Goal: Task Accomplishment & Management: Complete application form

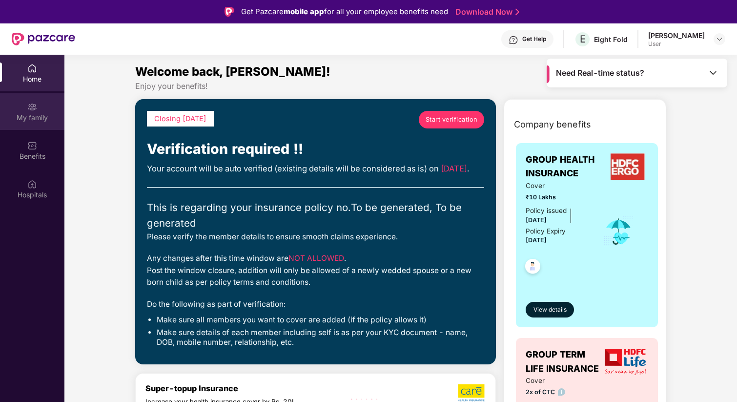
click at [32, 113] on div "My family" at bounding box center [32, 118] width 64 height 10
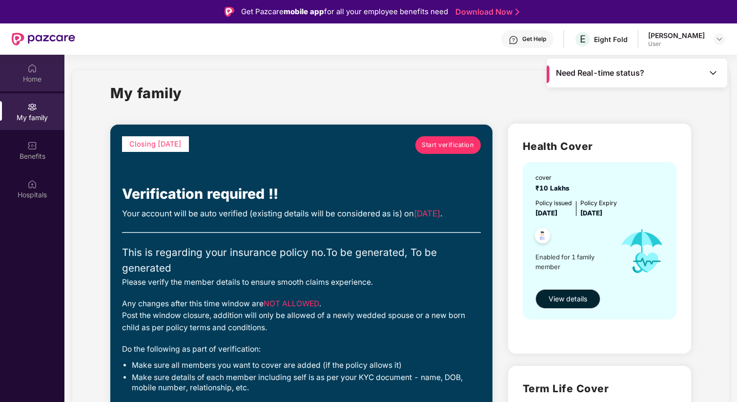
click at [26, 70] on div "Home" at bounding box center [32, 73] width 64 height 37
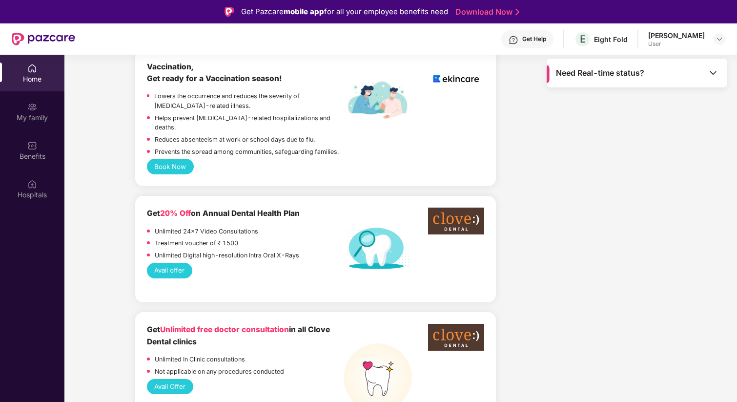
scroll to position [890, 0]
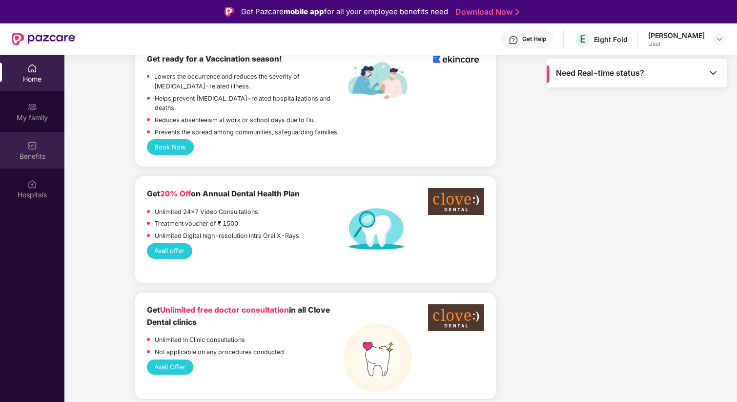
click at [38, 143] on div "Benefits" at bounding box center [32, 150] width 64 height 37
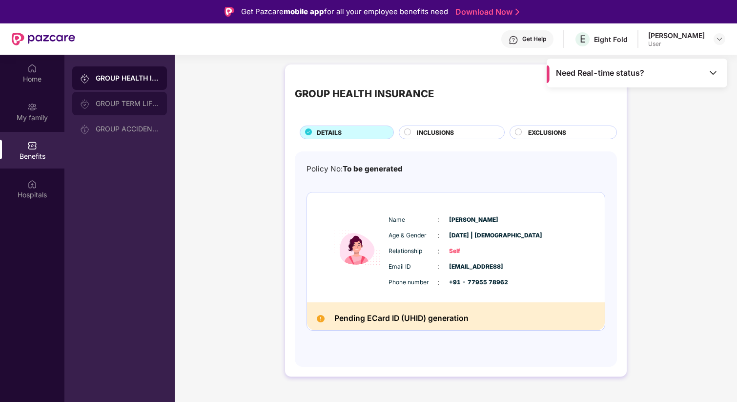
click at [101, 106] on div "GROUP TERM LIFE INSURANCE" at bounding box center [127, 104] width 63 height 8
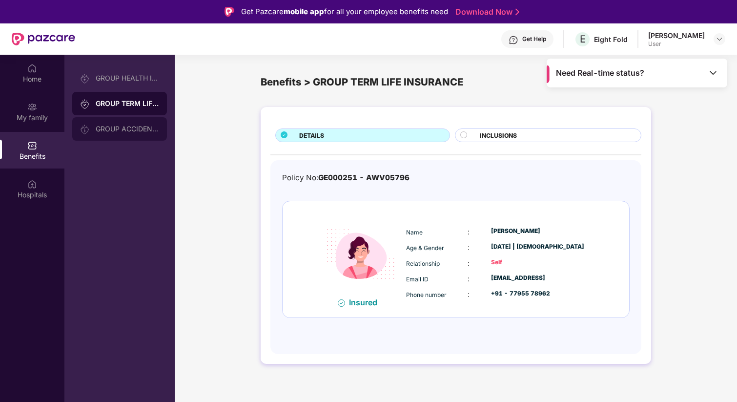
click at [106, 126] on div "GROUP ACCIDENTAL INSURANCE" at bounding box center [127, 129] width 63 height 8
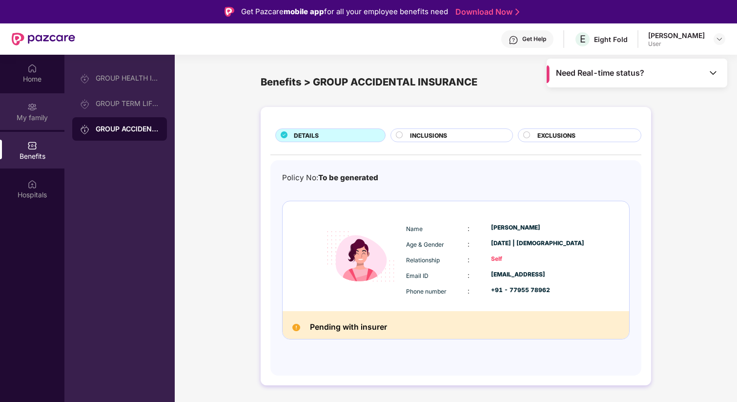
click at [35, 111] on img at bounding box center [32, 107] width 10 height 10
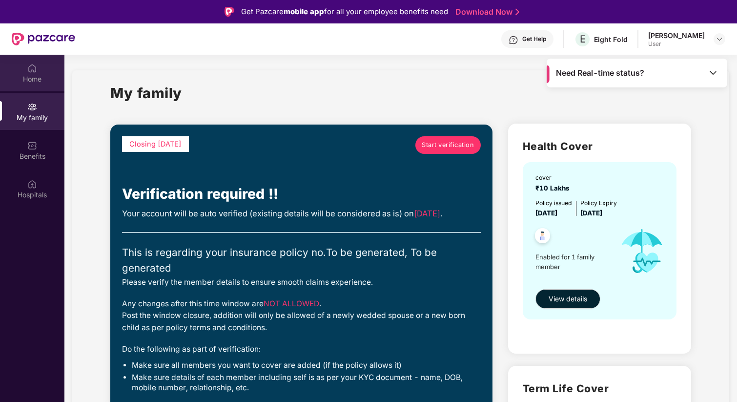
click at [33, 78] on div "Home" at bounding box center [32, 79] width 64 height 10
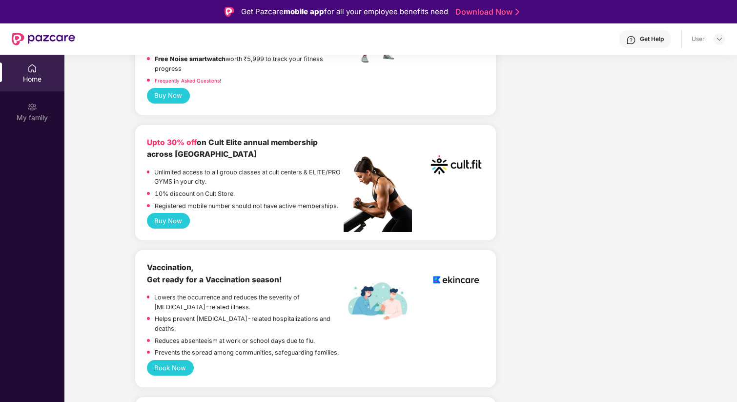
scroll to position [398, 0]
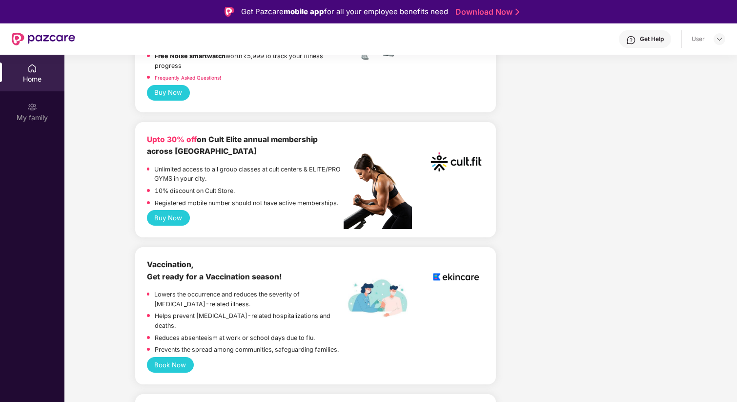
click at [31, 59] on div "Home" at bounding box center [32, 73] width 64 height 37
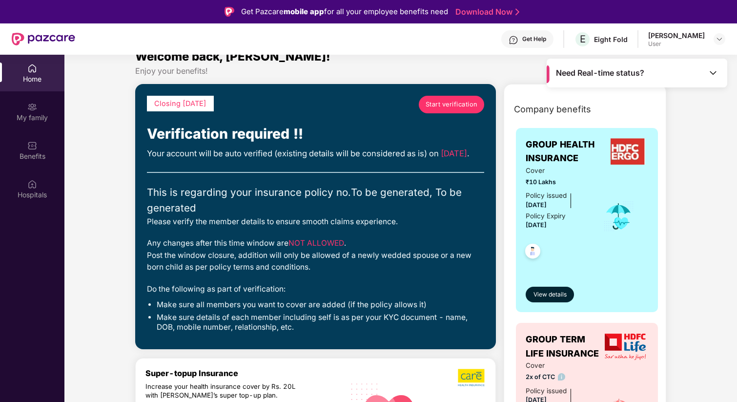
scroll to position [17, 0]
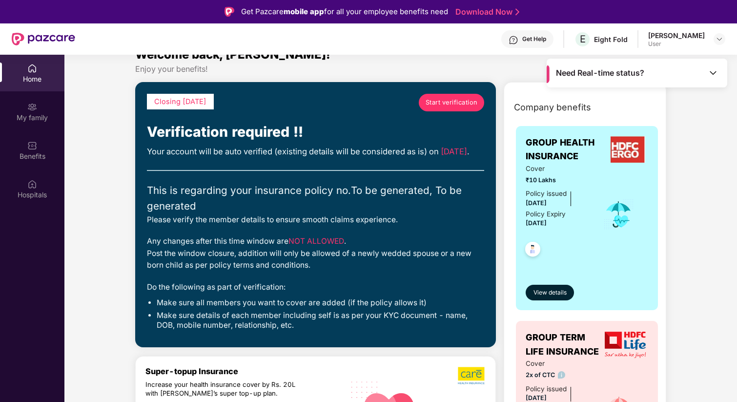
click at [449, 106] on span "Start verification" at bounding box center [452, 103] width 52 height 10
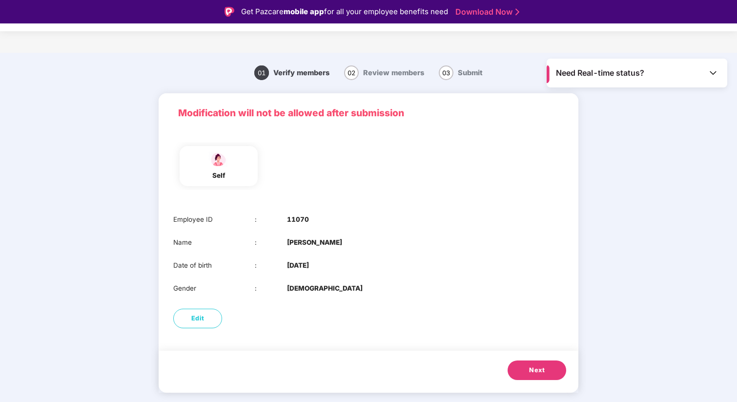
click at [527, 371] on button "Next" at bounding box center [537, 370] width 59 height 20
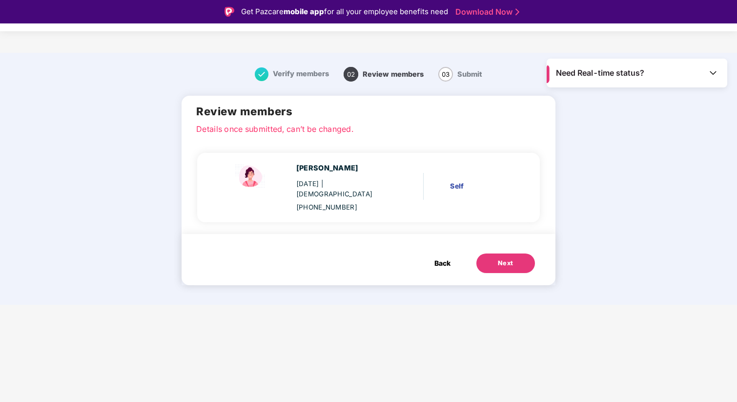
scroll to position [23, 0]
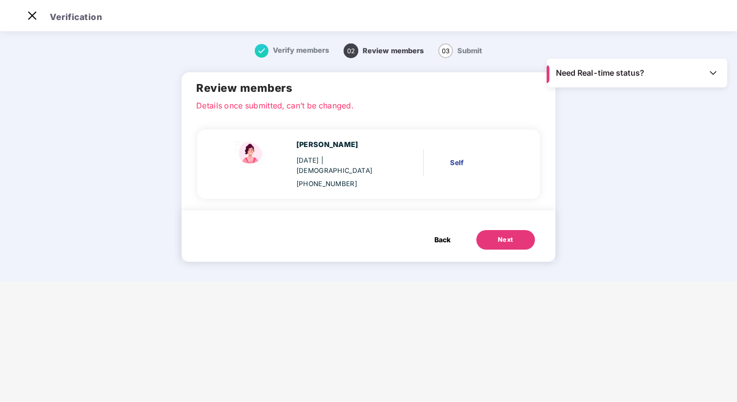
click at [515, 230] on button "Next" at bounding box center [505, 240] width 59 height 20
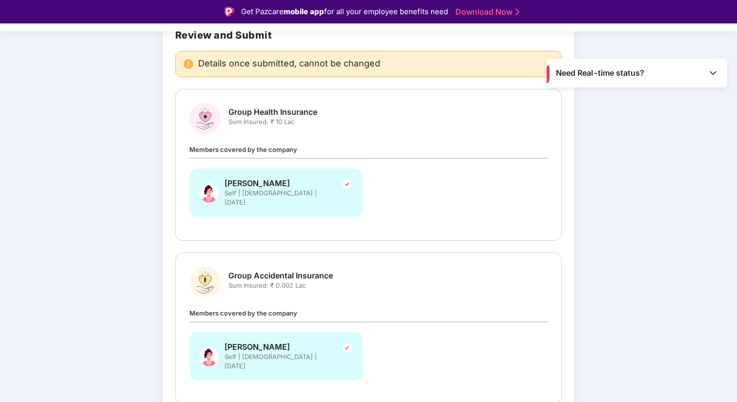
scroll to position [118, 0]
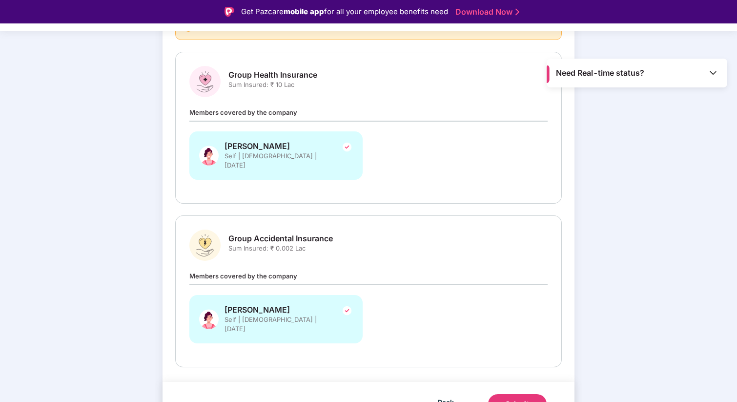
click at [521, 399] on div "Submit" at bounding box center [517, 404] width 23 height 10
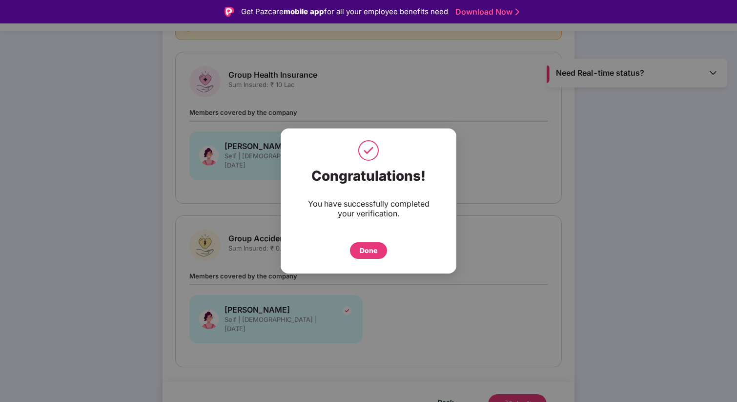
click at [376, 242] on div "Done" at bounding box center [368, 250] width 37 height 17
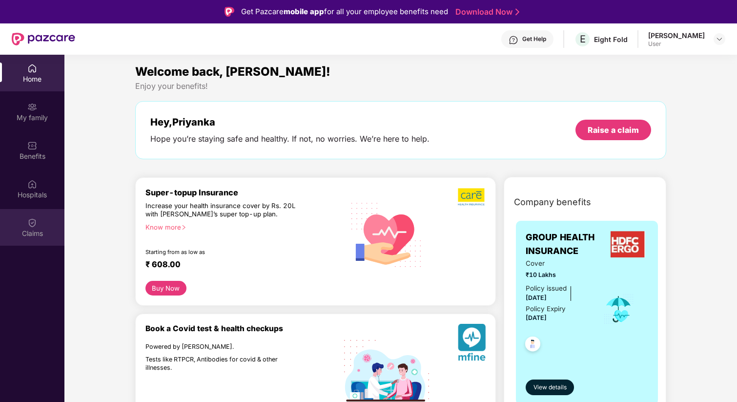
click at [35, 228] on div "Claims" at bounding box center [32, 233] width 64 height 10
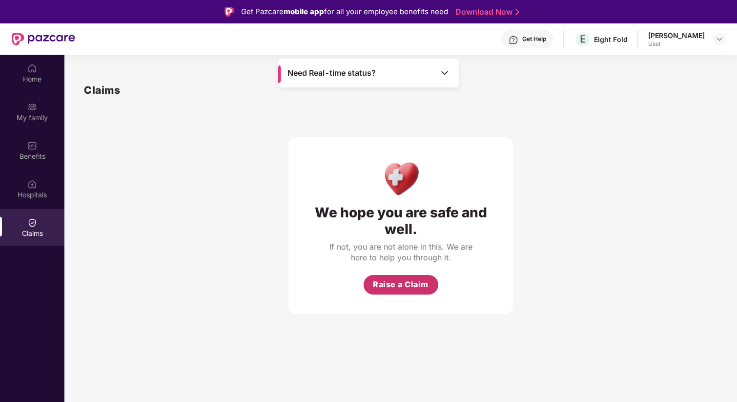
click at [397, 286] on span "Raise a Claim" at bounding box center [401, 284] width 56 height 12
click at [38, 236] on div "Claims" at bounding box center [32, 233] width 64 height 10
click at [444, 68] on img at bounding box center [445, 73] width 10 height 10
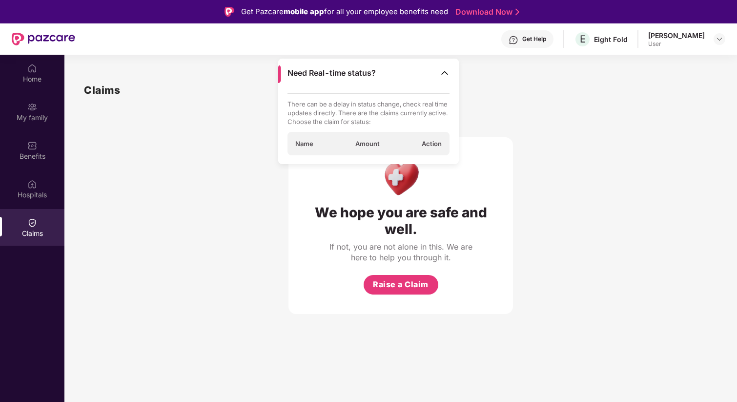
click at [301, 116] on p "There can be a delay in status change, check real time updates directly. There …" at bounding box center [369, 113] width 163 height 26
click at [35, 191] on div "Hospitals" at bounding box center [32, 195] width 64 height 10
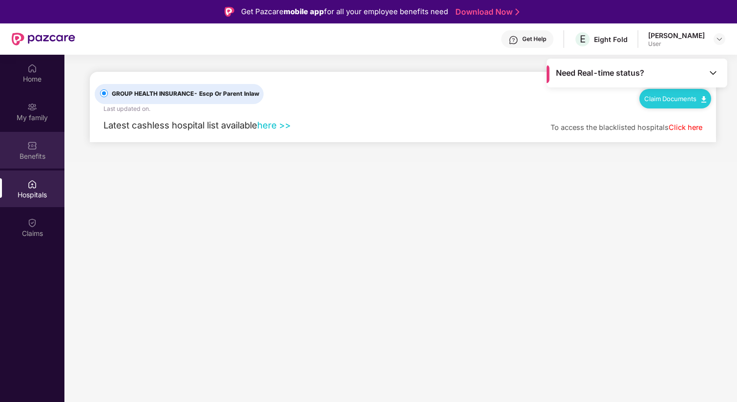
click at [36, 156] on div "Benefits" at bounding box center [32, 156] width 64 height 10
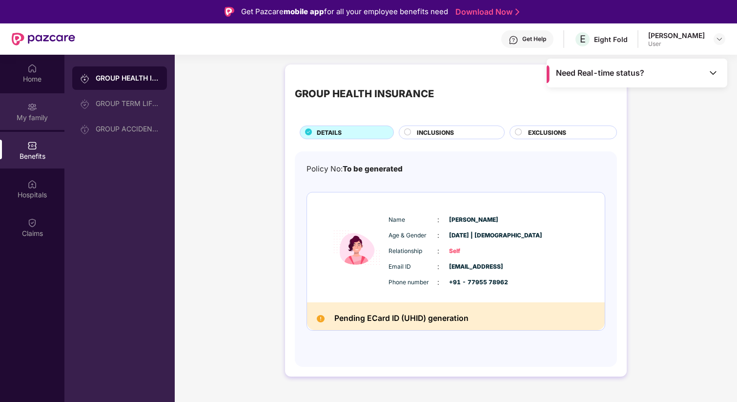
click at [38, 113] on div "My family" at bounding box center [32, 118] width 64 height 10
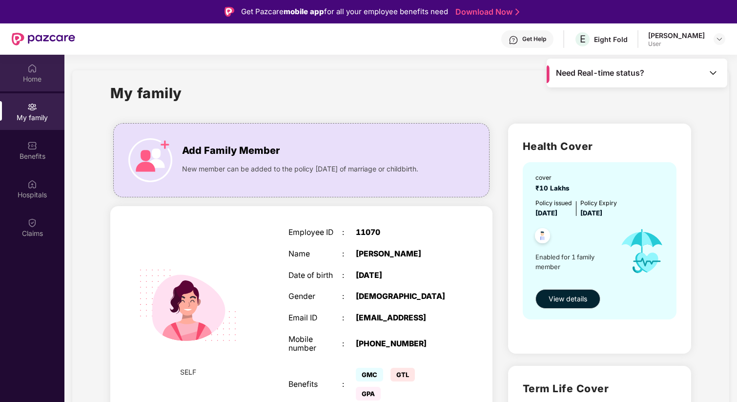
click at [38, 76] on div "Home" at bounding box center [32, 79] width 64 height 10
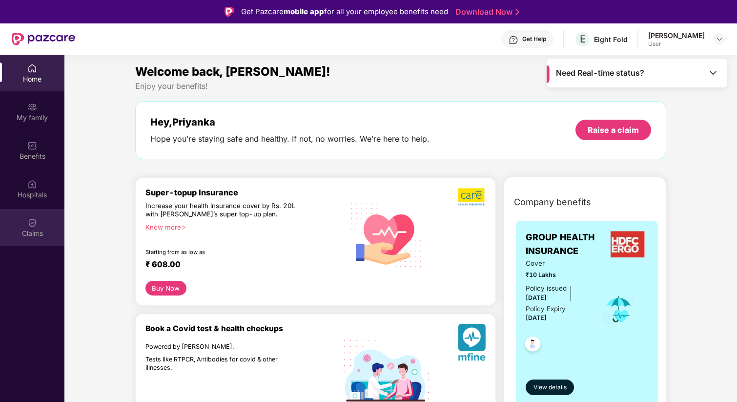
click at [35, 236] on div "Claims" at bounding box center [32, 233] width 64 height 10
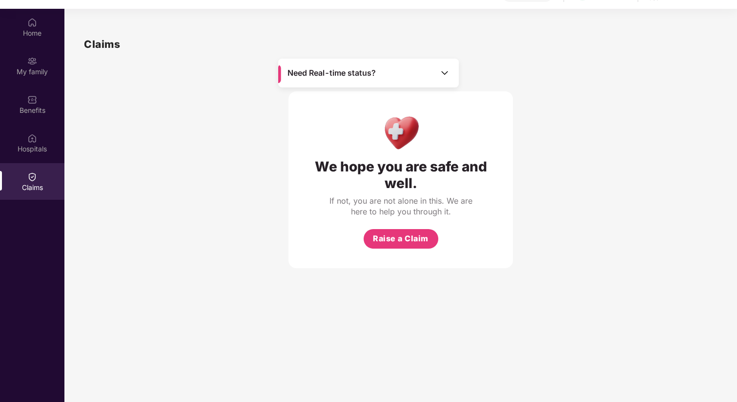
scroll to position [55, 0]
